Goal: Register for event/course

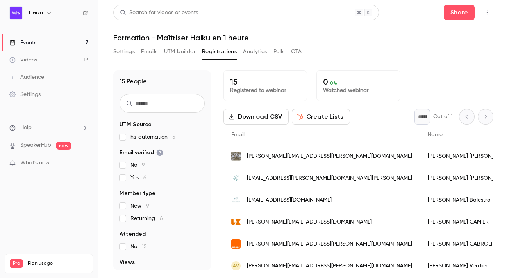
click at [65, 41] on link "Events 7" at bounding box center [49, 42] width 98 height 17
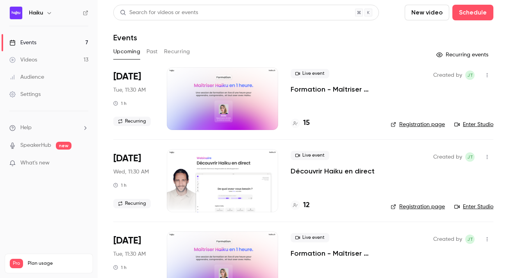
click at [309, 123] on h4 "15" at bounding box center [306, 123] width 7 height 11
